Goal: Information Seeking & Learning: Learn about a topic

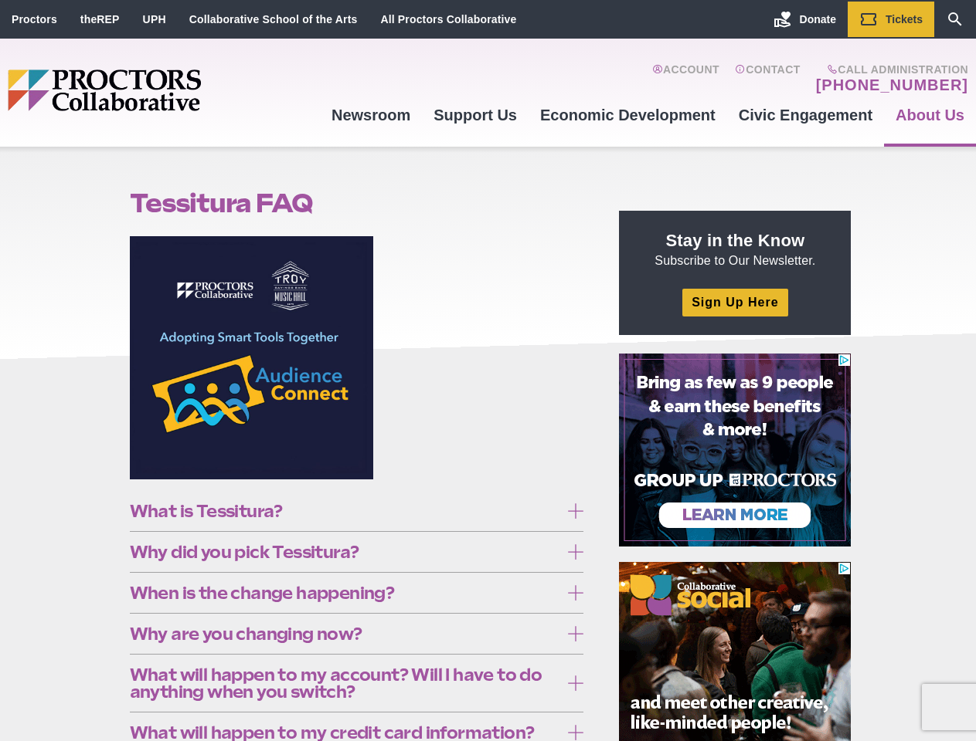
click at [487, 371] on figure at bounding box center [357, 363] width 454 height 255
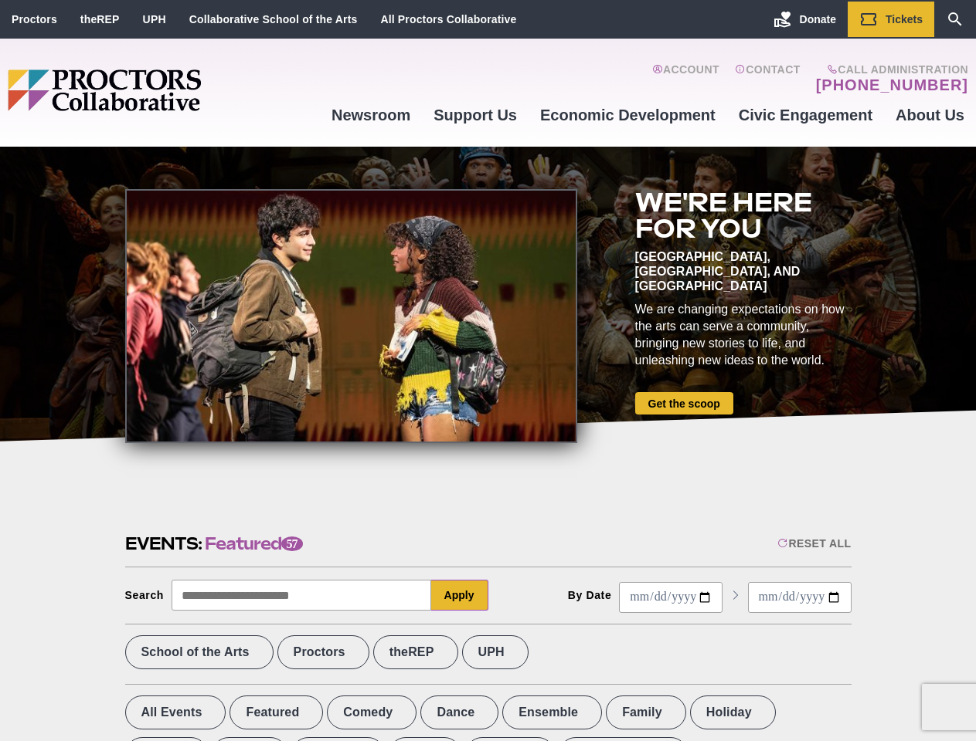
click at [487, 371] on div at bounding box center [351, 316] width 452 height 254
click at [813, 544] on div "Reset All" at bounding box center [813, 544] width 73 height 12
click at [460, 596] on button "Apply" at bounding box center [459, 595] width 57 height 31
